Goal: Check status: Check status

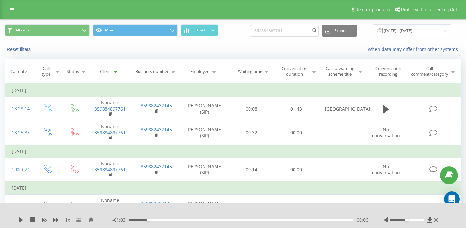
click at [5, 12] on div "Referral program Profile settings Log Out" at bounding box center [233, 9] width 466 height 19
click at [12, 12] on icon at bounding box center [12, 9] width 4 height 5
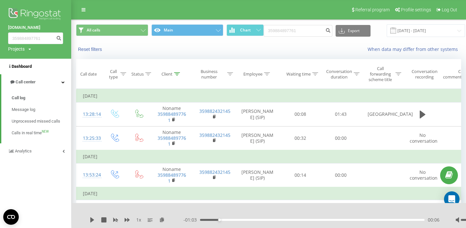
click at [26, 69] on span "Dashboard" at bounding box center [22, 66] width 20 height 5
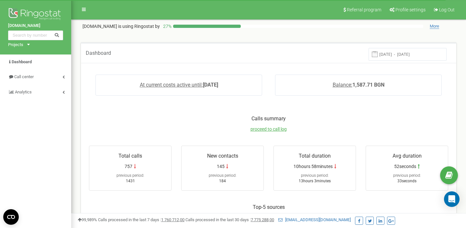
scroll to position [0, 0]
click at [402, 53] on input "15.08.2025 - 22.08.2025" at bounding box center [408, 54] width 78 height 13
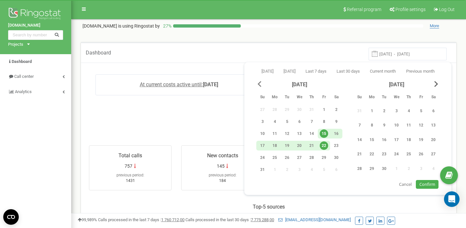
click at [258, 85] on span "Previous Month" at bounding box center [260, 84] width 4 height 6
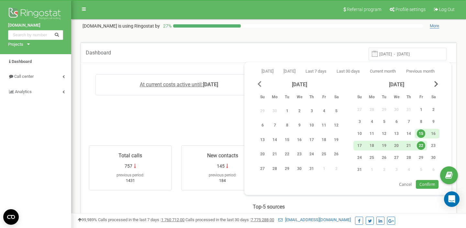
click at [259, 85] on span "Previous Month" at bounding box center [260, 84] width 4 height 6
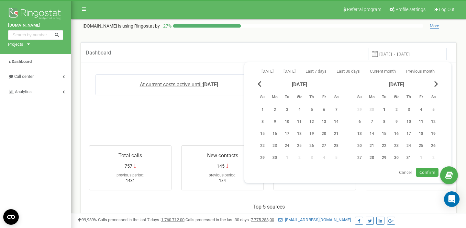
click at [383, 108] on div "1" at bounding box center [384, 109] width 8 height 8
click at [437, 84] on span "Next Month" at bounding box center [436, 84] width 4 height 6
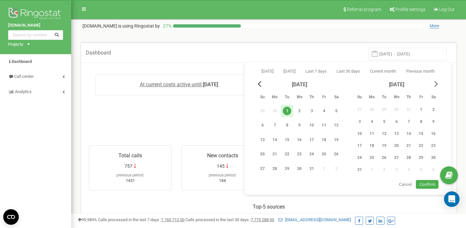
click at [437, 84] on span "Next Month" at bounding box center [436, 84] width 4 height 6
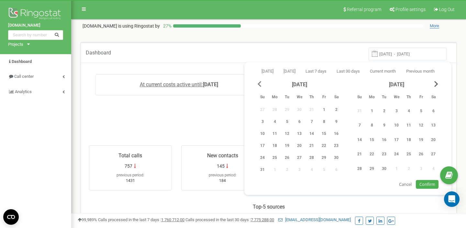
click at [258, 85] on span "Previous Month" at bounding box center [260, 84] width 4 height 6
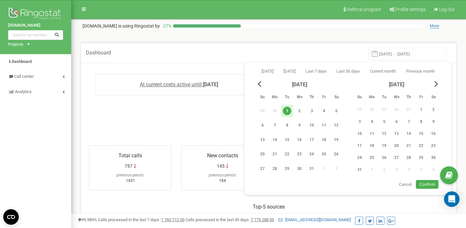
click at [287, 111] on div "1" at bounding box center [287, 110] width 8 height 8
click at [433, 85] on div "[DATE]" at bounding box center [396, 84] width 86 height 7
click at [420, 146] on div "22" at bounding box center [421, 145] width 8 height 8
click at [286, 111] on div "1" at bounding box center [287, 110] width 8 height 8
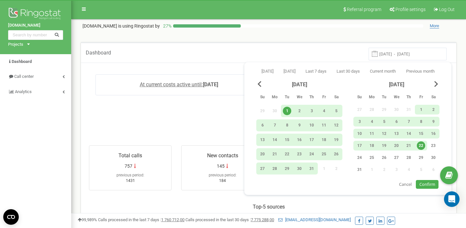
click at [427, 184] on span "Confirm" at bounding box center [427, 184] width 16 height 6
type input "01.07.2025 - 22.08.2025"
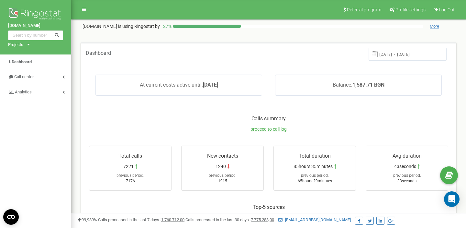
scroll to position [0, 0]
drag, startPoint x: 215, startPoint y: 166, endPoint x: 236, endPoint y: 180, distance: 25.0
click at [236, 180] on div "New contacts 1240 previous period: 1915" at bounding box center [222, 167] width 83 height 45
click at [236, 180] on div "1915" at bounding box center [222, 181] width 75 height 6
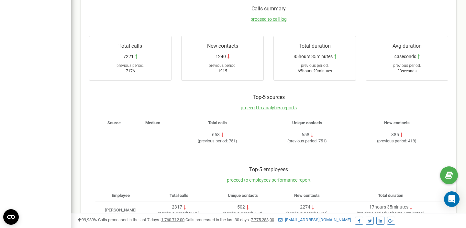
scroll to position [102, 0]
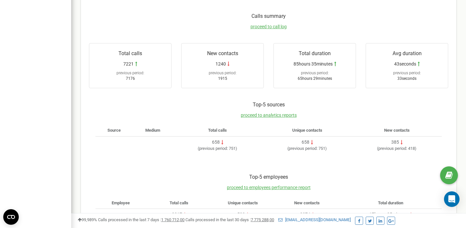
click at [268, 118] on div "Top-5 sources proceed to analytics reports" at bounding box center [268, 113] width 346 height 24
click at [266, 116] on span "proceed to analytics reports" at bounding box center [269, 114] width 56 height 5
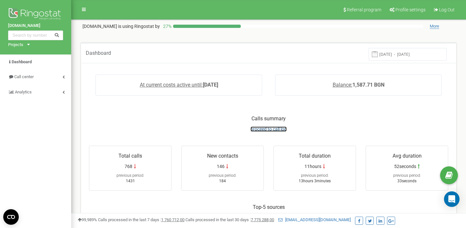
click at [264, 128] on span "proceed to call log" at bounding box center [269, 128] width 36 height 5
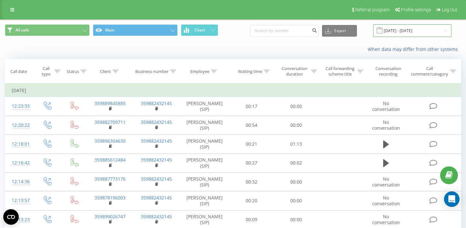
click at [394, 29] on input "[DATE] - [DATE]" at bounding box center [412, 30] width 78 height 13
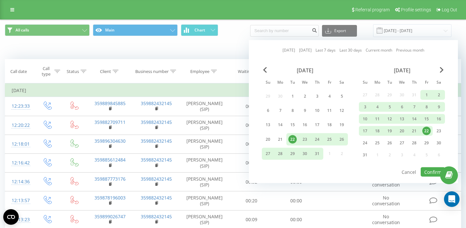
click at [427, 129] on div "22" at bounding box center [426, 131] width 8 height 8
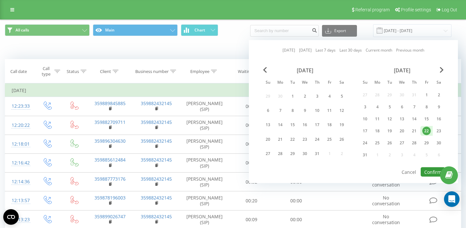
click at [430, 170] on button "Confirm" at bounding box center [433, 171] width 24 height 9
type input "[DATE] - [DATE]"
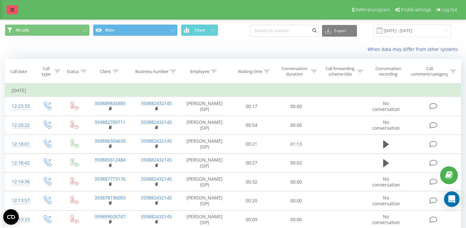
click at [10, 11] on icon at bounding box center [12, 9] width 4 height 5
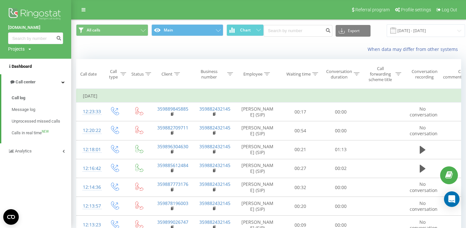
click at [19, 68] on span "Dashboard" at bounding box center [22, 66] width 20 height 5
